Goal: Transaction & Acquisition: Purchase product/service

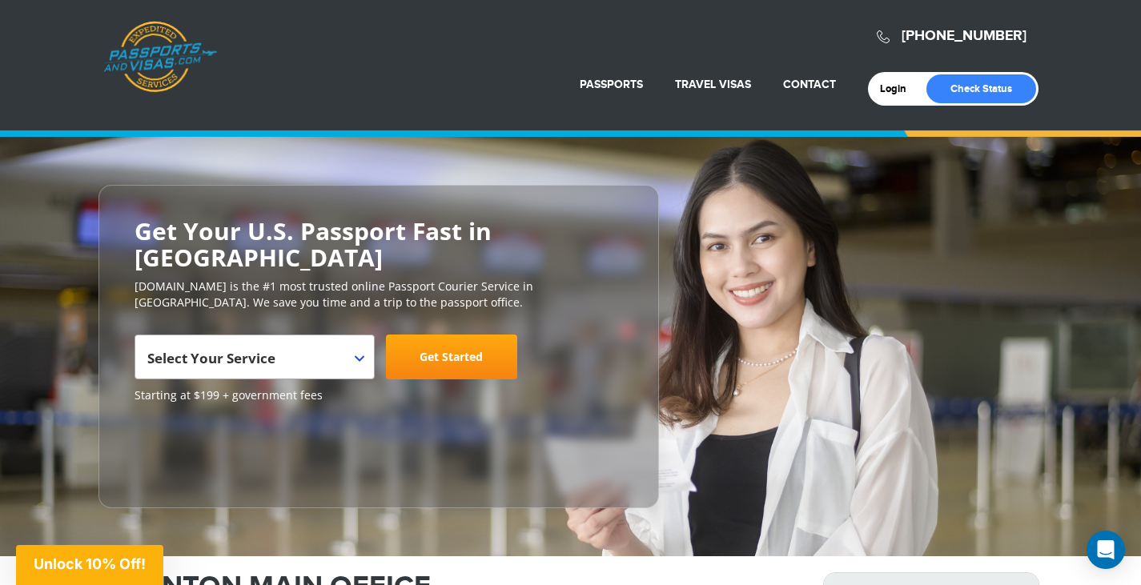
click at [246, 349] on span "Select Your Service" at bounding box center [252, 363] width 211 height 45
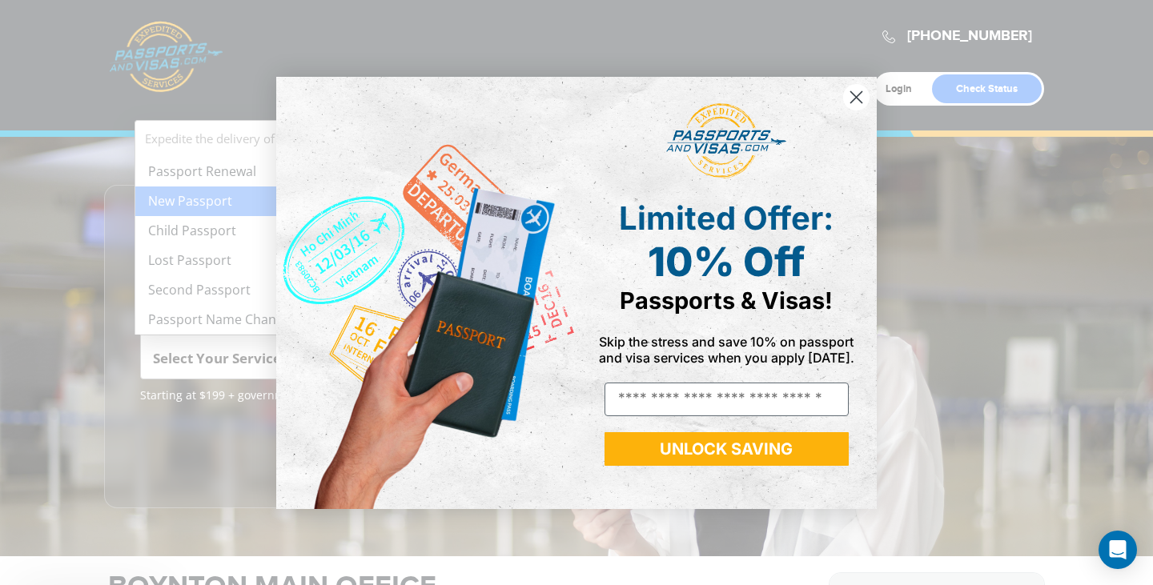
click at [213, 196] on div "Close dialog Limited Offer: 10% Off Passports & Visas! Skip the stress and save…" at bounding box center [576, 292] width 1153 height 585
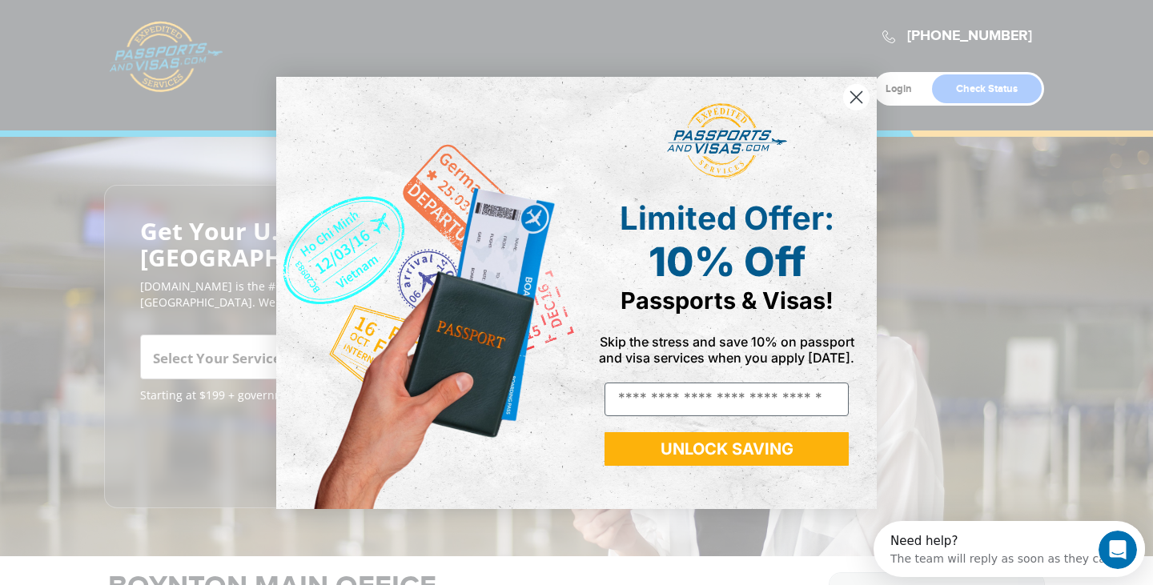
click at [856, 97] on icon "Close dialog" at bounding box center [856, 96] width 11 height 11
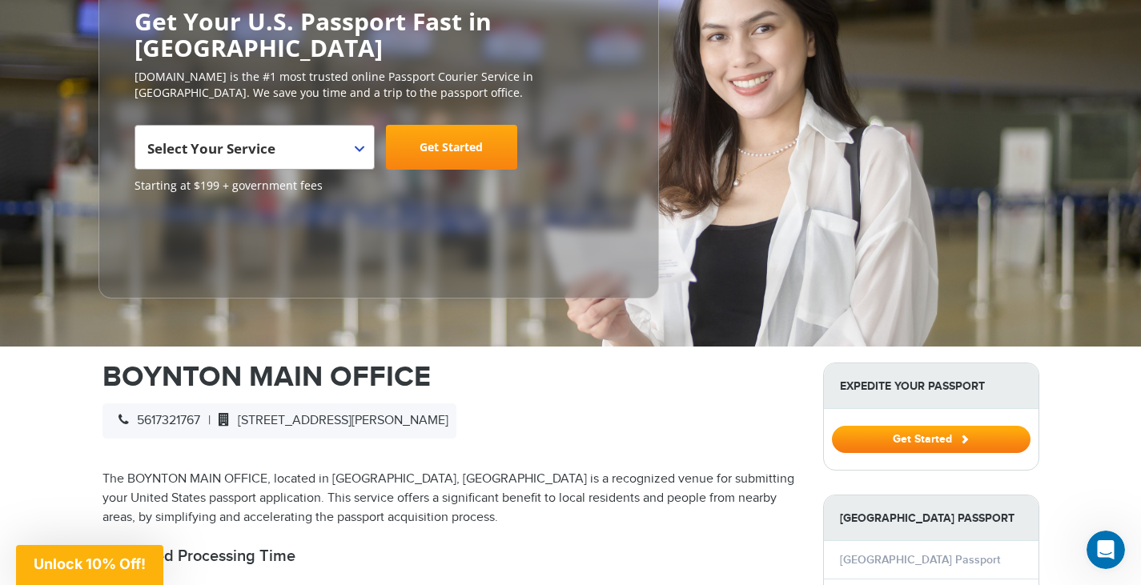
scroll to position [320, 0]
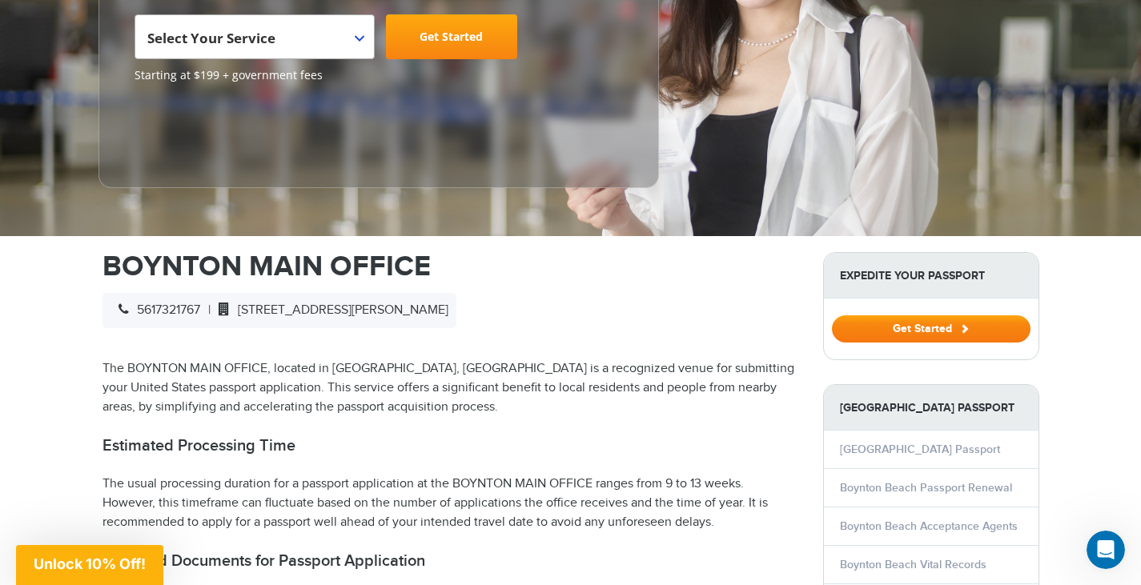
click at [938, 324] on button "Get Started" at bounding box center [931, 329] width 199 height 27
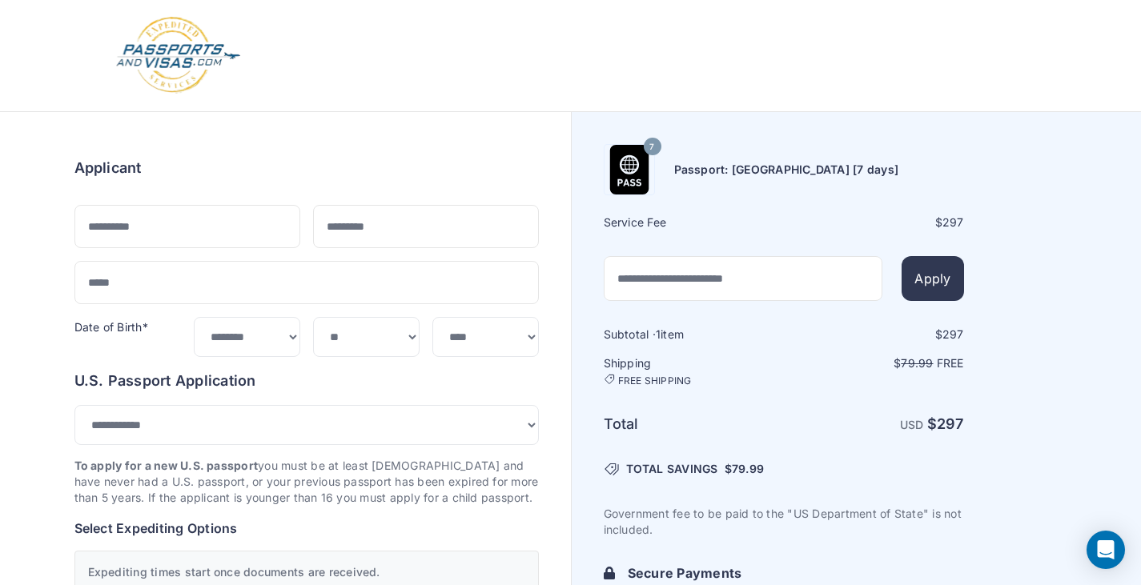
select select "***"
